Goal: Information Seeking & Learning: Find specific fact

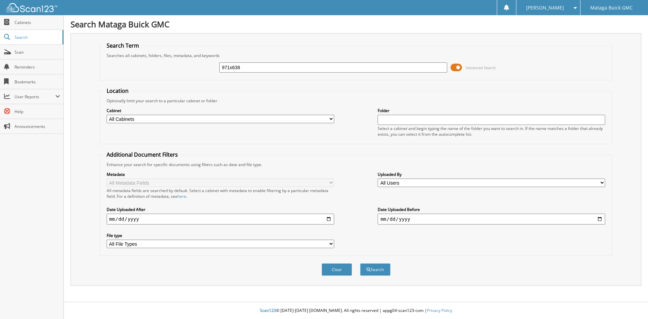
type input "971x638"
click at [360, 263] on button "Search" at bounding box center [375, 269] width 30 height 12
type input "ru113888"
click at [360, 263] on button "Search" at bounding box center [375, 269] width 30 height 12
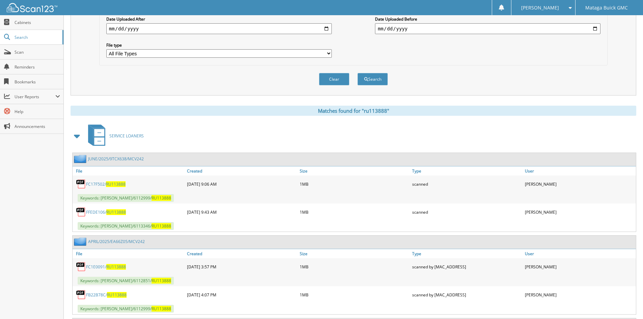
scroll to position [236, 0]
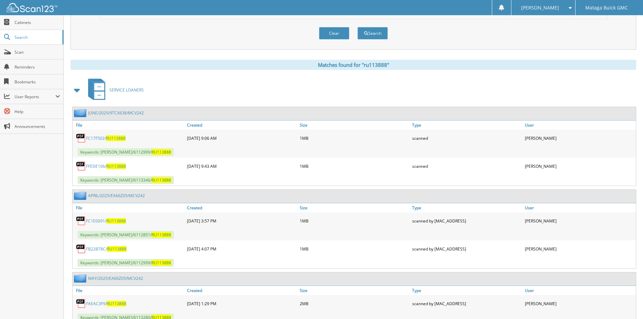
click at [76, 90] on span at bounding box center [77, 90] width 9 height 12
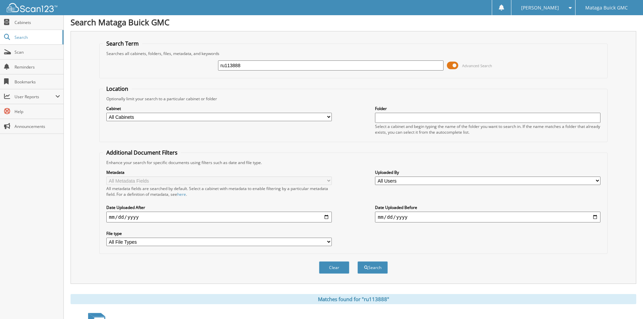
scroll to position [0, 0]
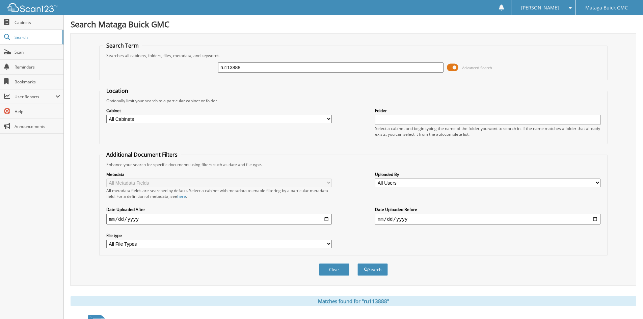
drag, startPoint x: 248, startPoint y: 68, endPoint x: 183, endPoint y: 64, distance: 64.5
click at [183, 64] on div "ru113888 Advanced Search" at bounding box center [353, 67] width 501 height 18
type input "24h0008sr"
click at [357, 263] on button "Search" at bounding box center [372, 269] width 30 height 12
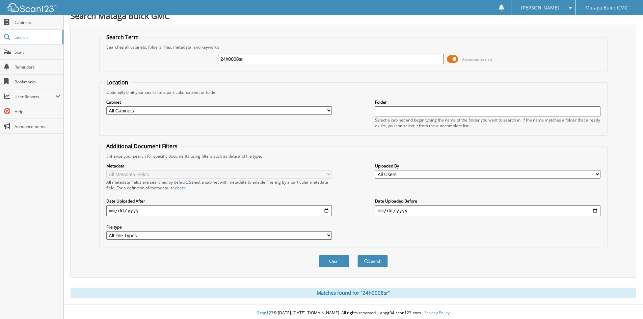
scroll to position [11, 0]
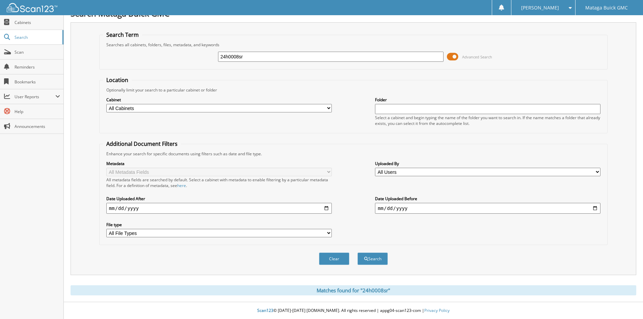
drag, startPoint x: 256, startPoint y: 56, endPoint x: 178, endPoint y: 55, distance: 77.9
click at [178, 55] on div "24h0008sr Advanced Search" at bounding box center [353, 57] width 501 height 18
type input "24h0008"
click at [357, 252] on button "Search" at bounding box center [372, 258] width 30 height 12
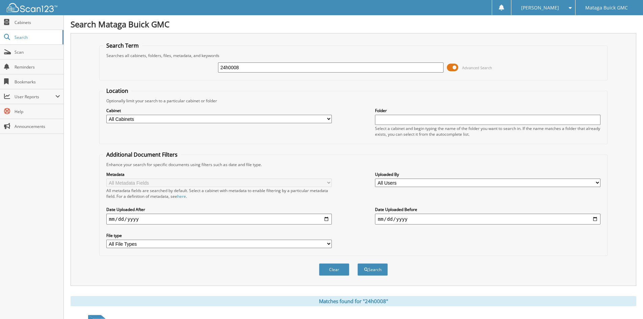
drag, startPoint x: 252, startPoint y: 67, endPoint x: 186, endPoint y: 74, distance: 66.4
click at [186, 74] on div "24h0008 Advanced Search" at bounding box center [353, 67] width 501 height 18
type input "460"
click at [357, 263] on button "Search" at bounding box center [372, 269] width 30 height 12
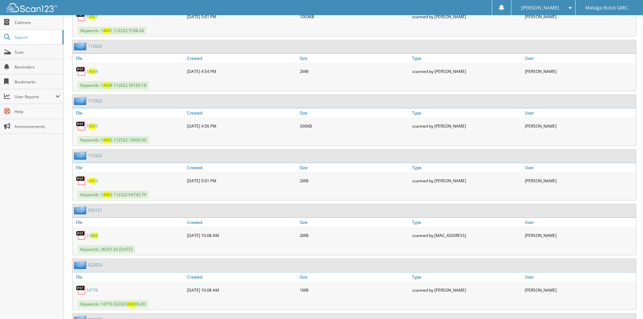
scroll to position [270, 0]
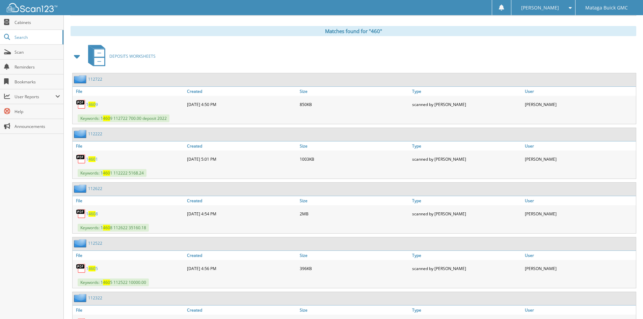
click at [75, 57] on span at bounding box center [77, 56] width 9 height 12
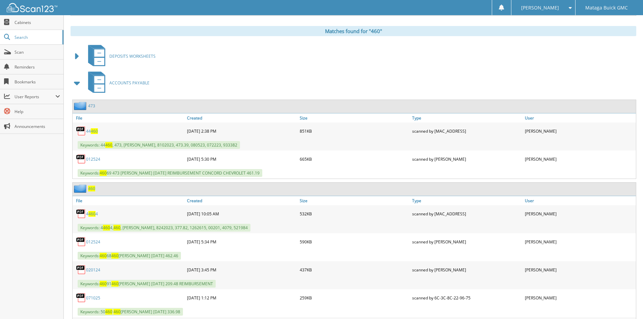
click at [92, 190] on span "460" at bounding box center [91, 189] width 7 height 6
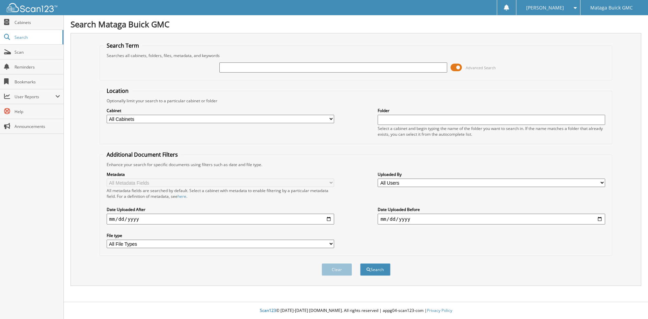
click at [252, 74] on div "Advanced Search" at bounding box center [355, 67] width 505 height 18
drag, startPoint x: 253, startPoint y: 68, endPoint x: 249, endPoint y: 65, distance: 5.5
click at [253, 68] on input "text" at bounding box center [332, 67] width 227 height 10
type input "271"
click at [360, 263] on button "Search" at bounding box center [375, 269] width 30 height 12
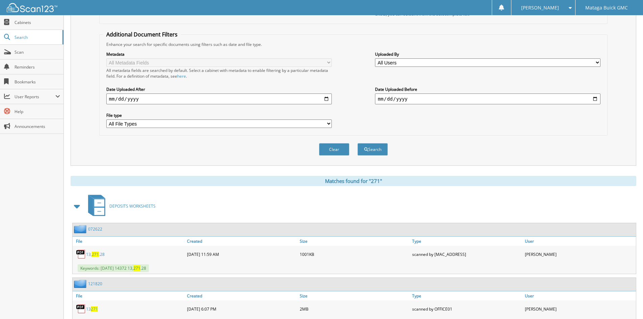
scroll to position [202, 0]
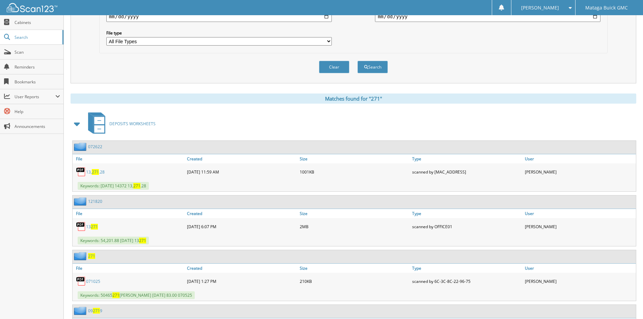
click at [76, 125] on span at bounding box center [77, 124] width 9 height 12
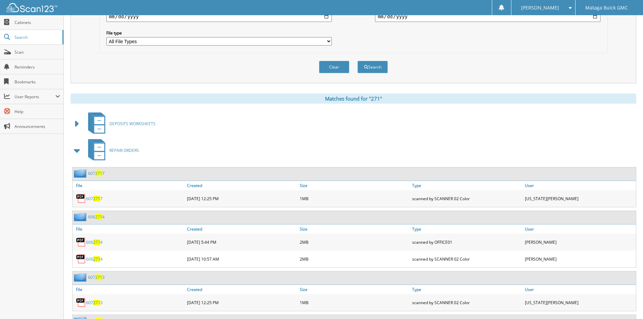
click at [74, 150] on span at bounding box center [77, 150] width 9 height 12
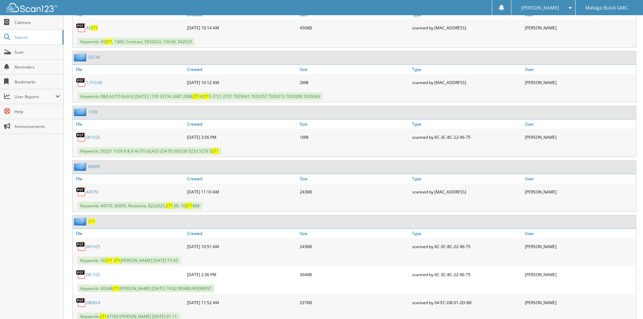
scroll to position [675, 0]
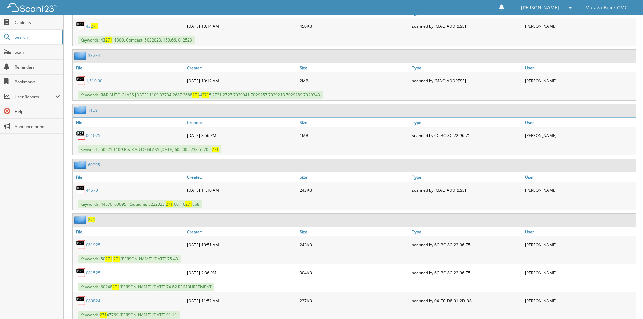
click at [97, 220] on div "271" at bounding box center [354, 220] width 563 height 13
click at [88, 218] on span "271" at bounding box center [91, 220] width 7 height 6
